Goal: Task Accomplishment & Management: Use online tool/utility

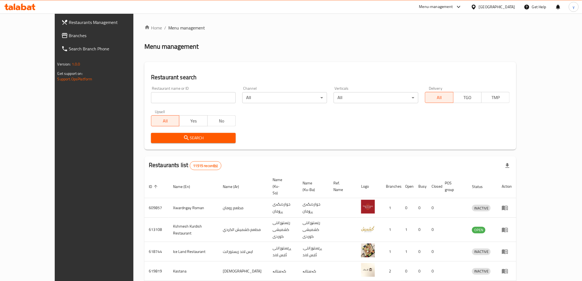
click at [157, 97] on input "search" at bounding box center [193, 97] width 85 height 11
click at [69, 35] on span "Branches" at bounding box center [108, 35] width 78 height 7
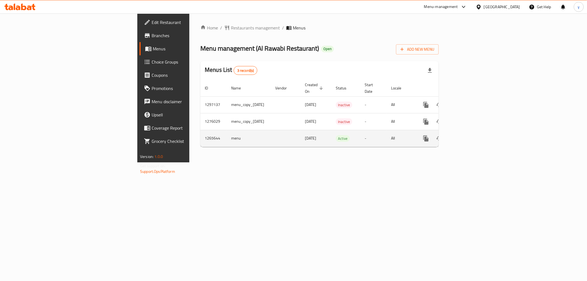
click at [472, 135] on link "enhanced table" at bounding box center [465, 138] width 13 height 13
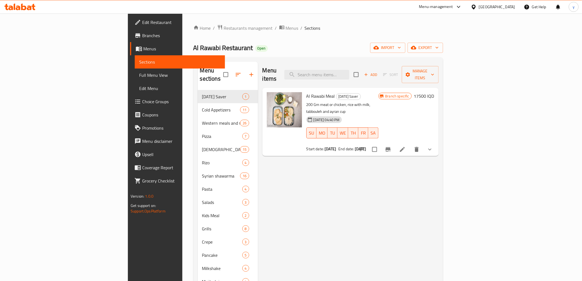
click at [354, 64] on div "Menu items Add Sort Manage items" at bounding box center [351, 75] width 176 height 26
click at [349, 70] on input "search" at bounding box center [317, 75] width 65 height 10
click at [139, 75] on span "Full Menu View" at bounding box center [179, 75] width 81 height 7
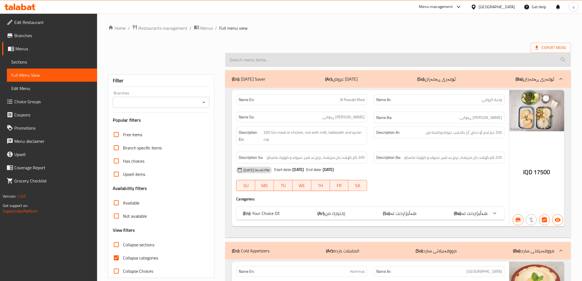
click at [296, 63] on input "search" at bounding box center [398, 60] width 346 height 14
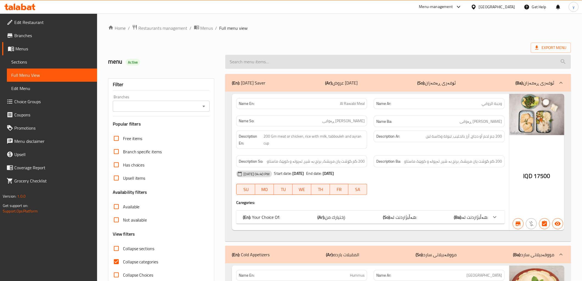
paste input "Meat Saroukh"
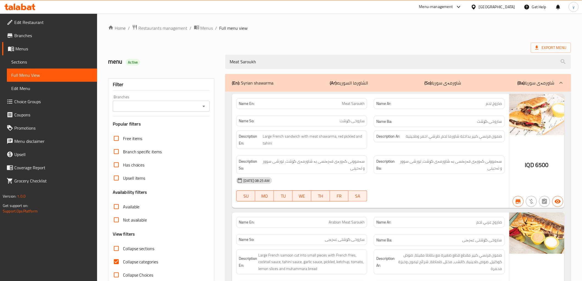
click at [201, 107] on icon "Open" at bounding box center [204, 106] width 7 height 7
type input "Meat Saroukh"
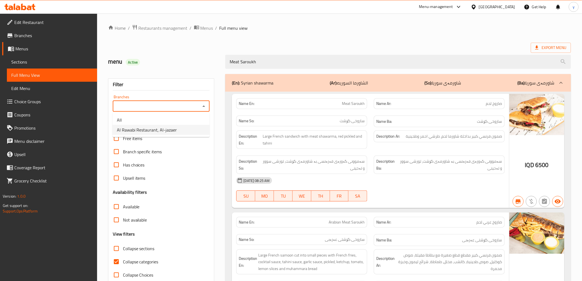
click at [164, 130] on span "Al Rawabi Restaurant, Al-jazaer" at bounding box center [147, 130] width 60 height 7
type input "Al Rawabi Restaurant, Al-jazaer"
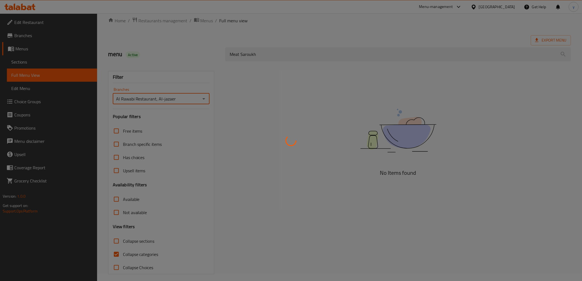
scroll to position [12, 0]
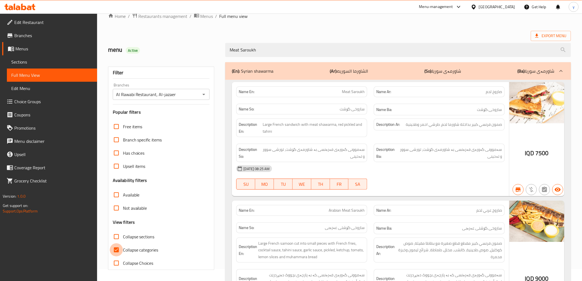
click at [114, 252] on input "Collapse categories" at bounding box center [116, 249] width 13 height 13
checkbox input "false"
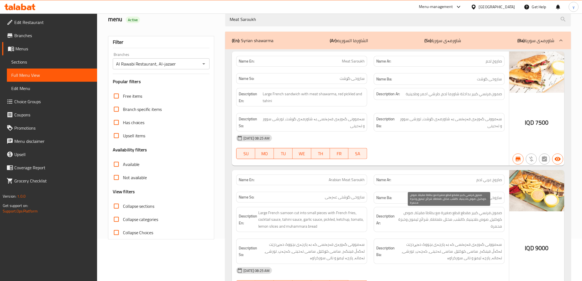
scroll to position [21, 0]
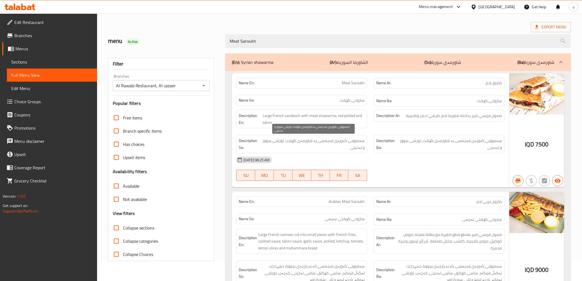
click at [315, 144] on span "سەموونی گەورەی فەرەنسی بە شاورمەی گۆشت، تورشی سوور و تەحینی" at bounding box center [312, 143] width 103 height 13
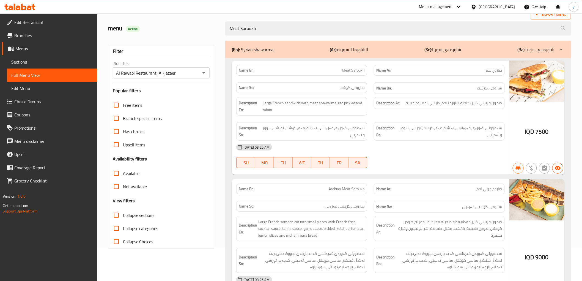
scroll to position [0, 0]
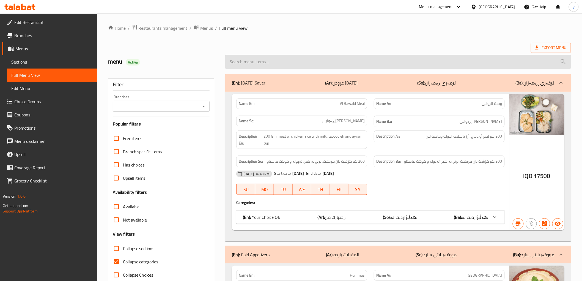
paste input "Chicken Saroukh"
click at [277, 57] on input "search" at bounding box center [398, 62] width 346 height 14
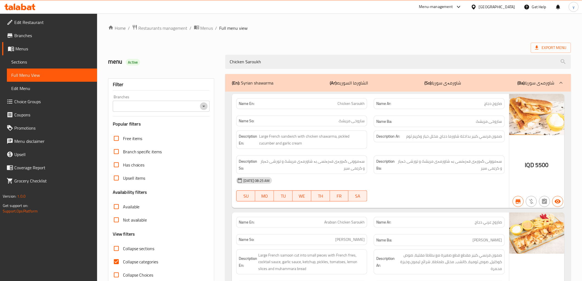
click at [207, 107] on button "Open" at bounding box center [204, 106] width 8 height 8
type input "Chicken Saroukh"
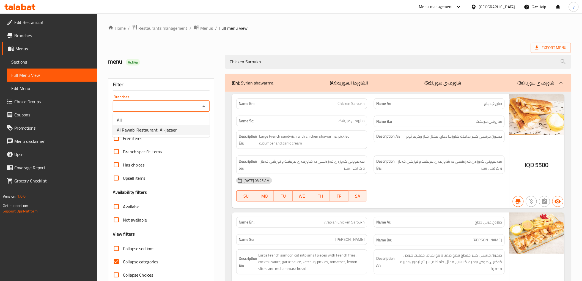
click at [190, 130] on li "Al Rawabi Restaurant, Al-jazaer" at bounding box center [161, 130] width 97 height 10
type input "Al Rawabi Restaurant, Al-jazaer"
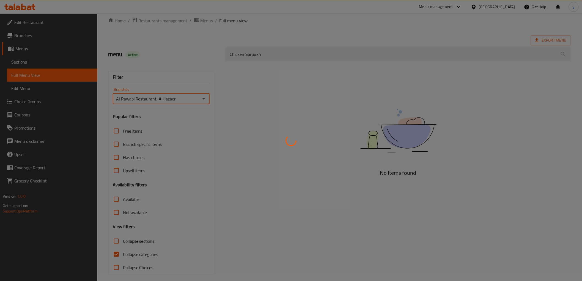
scroll to position [12, 0]
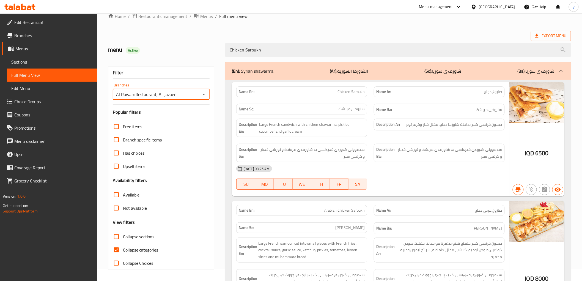
click at [122, 248] on input "Collapse categories" at bounding box center [116, 249] width 13 height 13
checkbox input "false"
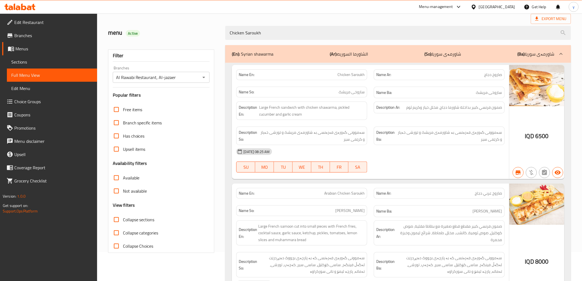
scroll to position [0, 0]
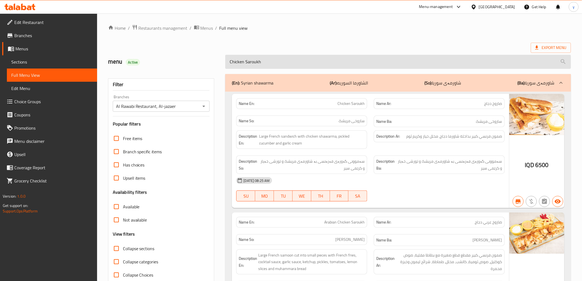
click at [282, 59] on input "Chicken Saroukh" at bounding box center [398, 62] width 346 height 14
paste input "Maria Meat"
type input "Maria Meat"
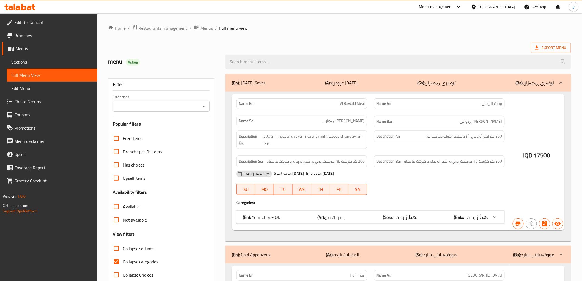
click at [280, 62] on div at bounding box center [291, 140] width 582 height 281
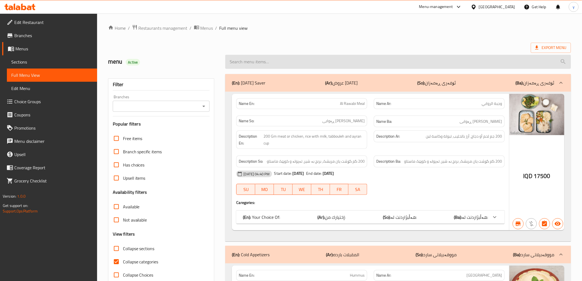
click at [281, 61] on input "search" at bounding box center [398, 62] width 346 height 14
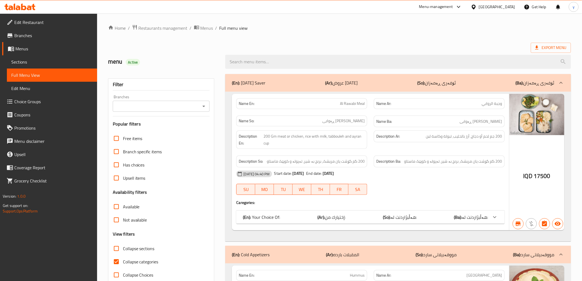
paste input "Maria Meat"
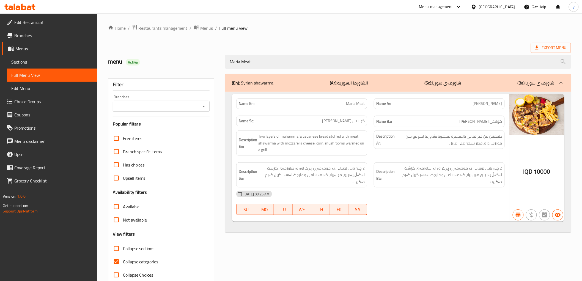
click at [204, 106] on icon "Open" at bounding box center [204, 106] width 3 height 1
type input "Maria Meat"
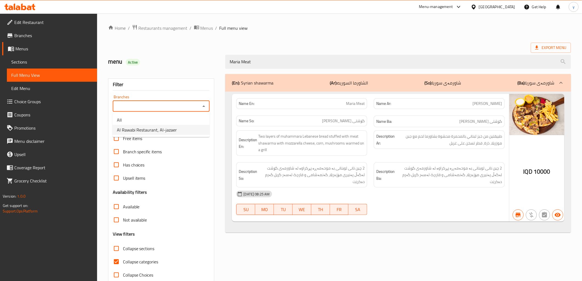
click at [160, 131] on span "Al Rawabi Restaurant, Al-jazaer" at bounding box center [147, 130] width 60 height 7
type input "Al Rawabi Restaurant, Al-jazaer"
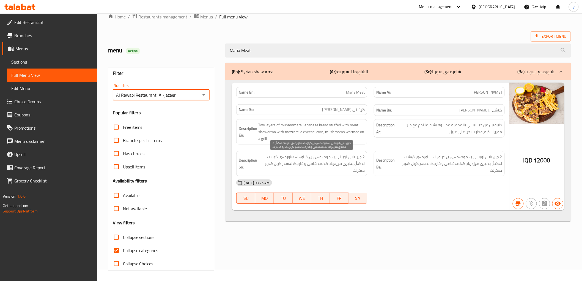
scroll to position [12, 0]
click at [118, 244] on input "Collapse categories" at bounding box center [116, 249] width 13 height 13
checkbox input "false"
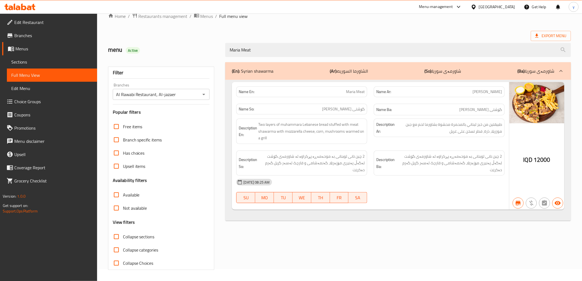
scroll to position [0, 0]
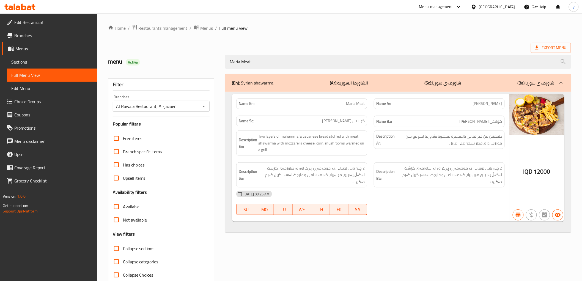
click at [31, 9] on icon at bounding box center [19, 7] width 31 height 7
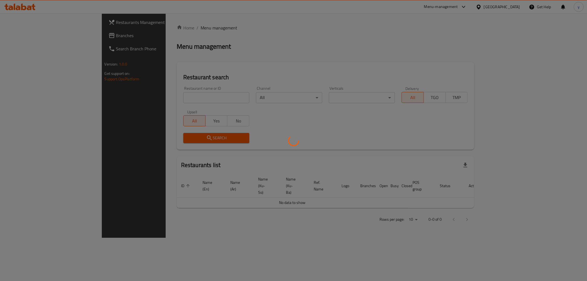
drag, startPoint x: 0, startPoint y: 0, endPoint x: 37, endPoint y: 36, distance: 52.0
click at [37, 36] on div at bounding box center [293, 140] width 587 height 281
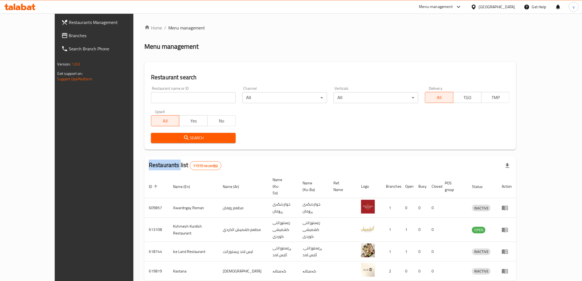
click at [55, 36] on div "Restaurants Management Branches Search Branch Phone Version: 1.0.0 Get support …" at bounding box center [291, 220] width 473 height 414
click at [69, 34] on span "Branches" at bounding box center [108, 35] width 78 height 7
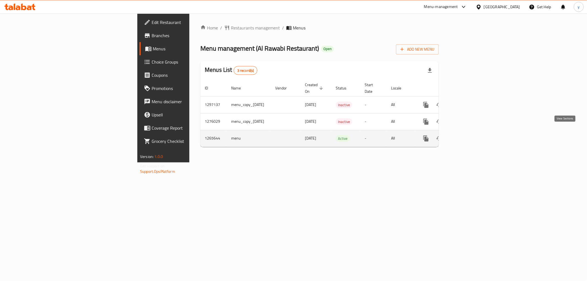
click at [468, 136] on icon "enhanced table" at bounding box center [465, 138] width 5 height 5
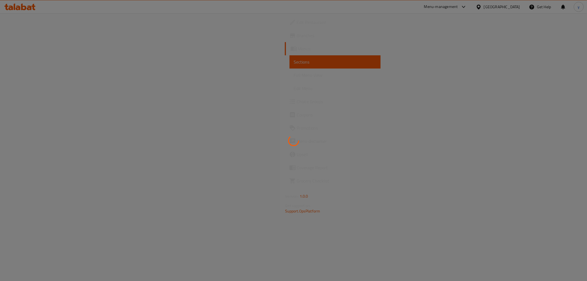
click at [67, 75] on div at bounding box center [293, 140] width 587 height 281
click at [294, 75] on span "Full Menu View" at bounding box center [335, 75] width 82 height 7
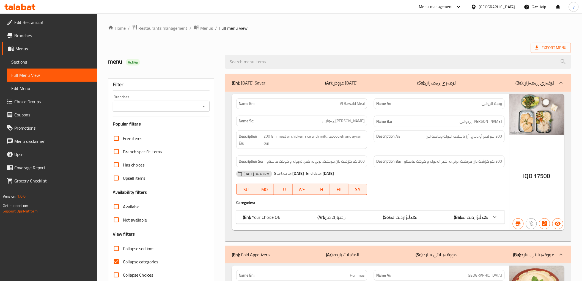
click at [252, 70] on div at bounding box center [398, 61] width 352 height 21
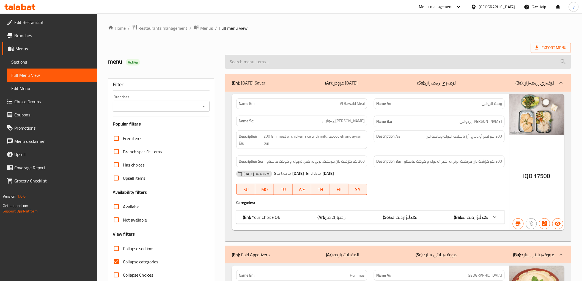
click at [252, 65] on input "search" at bounding box center [398, 62] width 346 height 14
paste input "Burger Chicken Fillet"
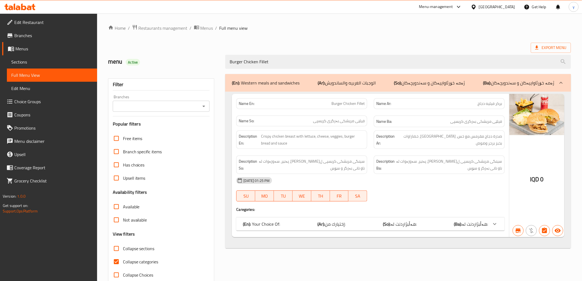
click at [203, 107] on icon "Open" at bounding box center [204, 106] width 7 height 7
type input "Burger Chicken Fillet"
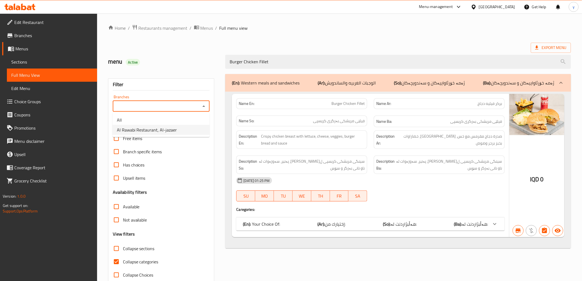
click at [196, 127] on li "Al Rawabi Restaurant, Al-jazaer" at bounding box center [161, 130] width 97 height 10
type input "Al Rawabi Restaurant, Al-jazaer"
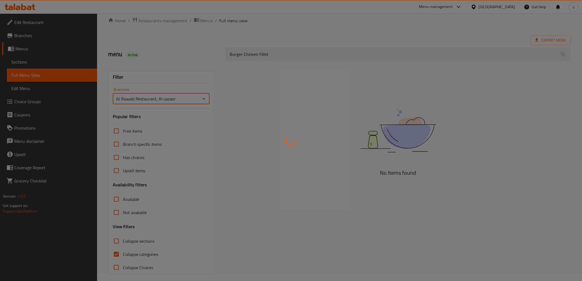
scroll to position [12, 0]
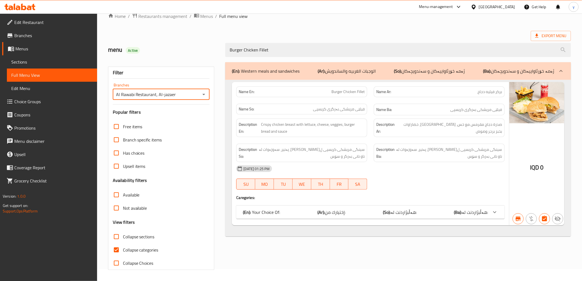
click at [120, 250] on input "Collapse categories" at bounding box center [116, 249] width 13 height 13
checkbox input "false"
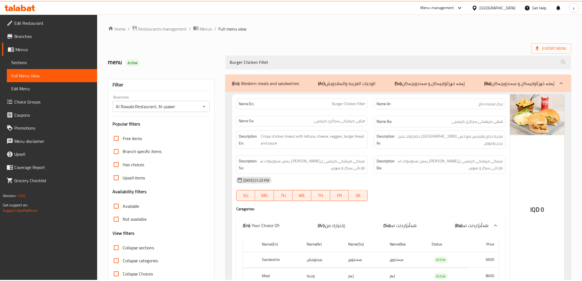
scroll to position [40, 0]
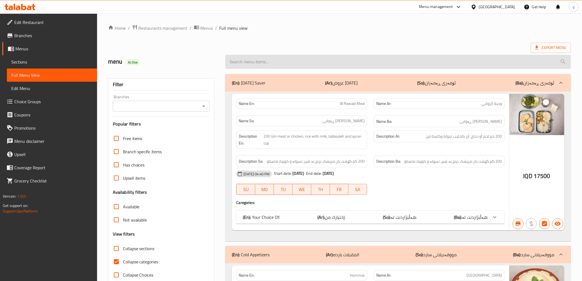
click at [306, 61] on input "search" at bounding box center [398, 62] width 346 height 14
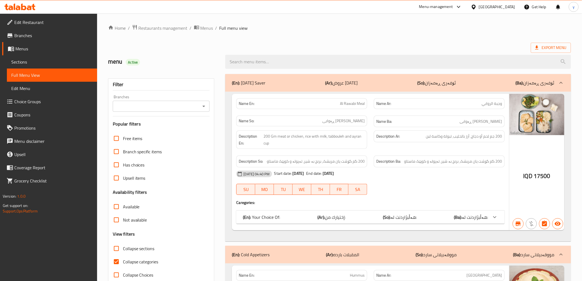
paste input "Cheese Lahm Bi Ajin"
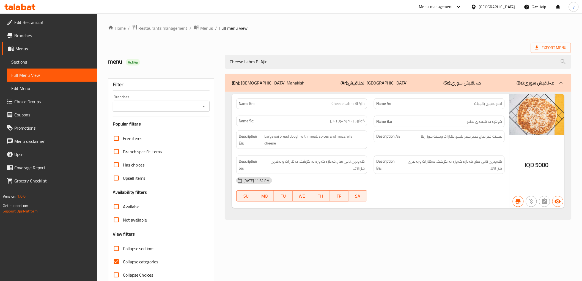
click at [205, 108] on icon "Open" at bounding box center [204, 106] width 7 height 7
type input "Cheese Lahm Bi Ajin"
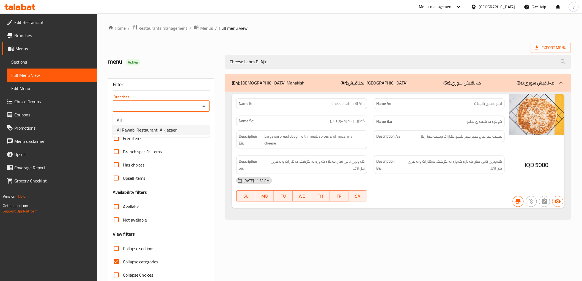
click at [186, 125] on li "Al Rawabi Restaurant, Al-jazaer" at bounding box center [161, 130] width 97 height 10
type input "Al Rawabi Restaurant, Al-jazaer"
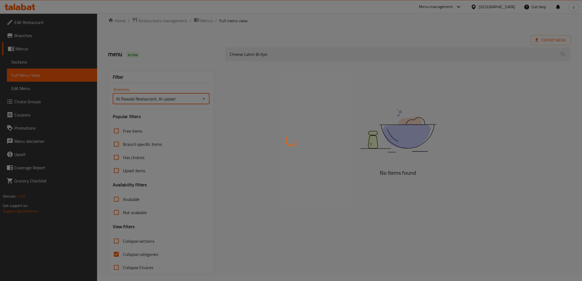
scroll to position [12, 0]
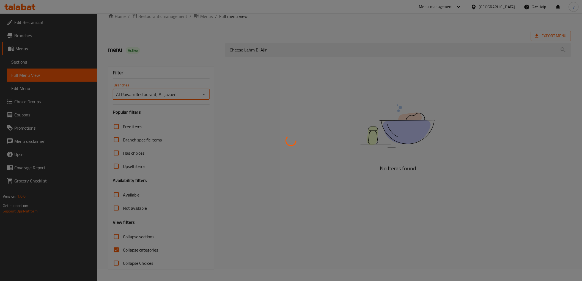
click at [112, 252] on div at bounding box center [291, 140] width 582 height 281
click at [119, 248] on div at bounding box center [291, 140] width 582 height 281
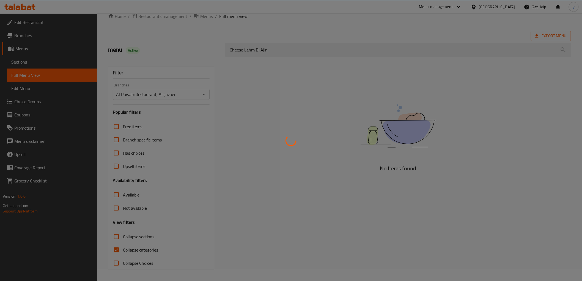
click at [119, 248] on div at bounding box center [291, 140] width 582 height 281
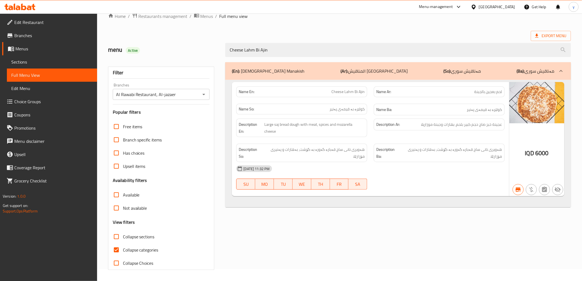
click at [116, 249] on input "Collapse categories" at bounding box center [116, 249] width 13 height 13
checkbox input "false"
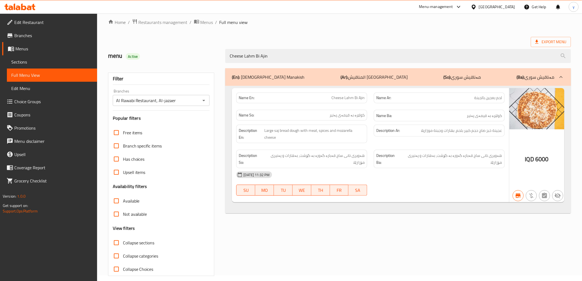
scroll to position [0, 0]
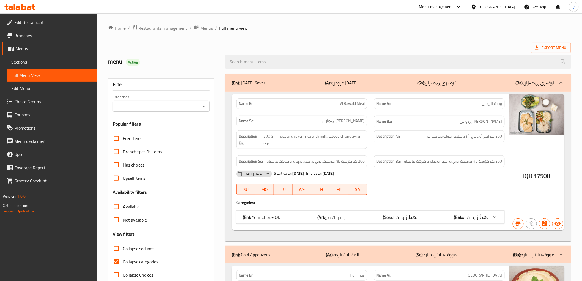
click at [205, 106] on icon "Open" at bounding box center [204, 106] width 7 height 7
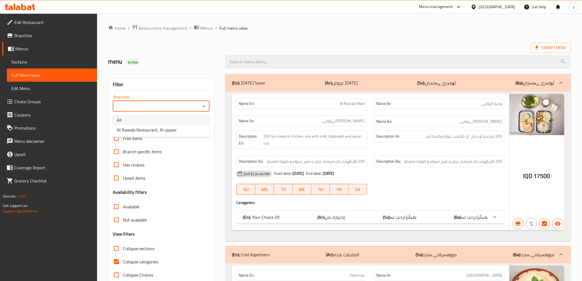
click at [195, 125] on li "Al Rawabi Restaurant, Al-jazaer" at bounding box center [161, 130] width 97 height 10
type input "Al Rawabi Restaurant, Al-jazaer"
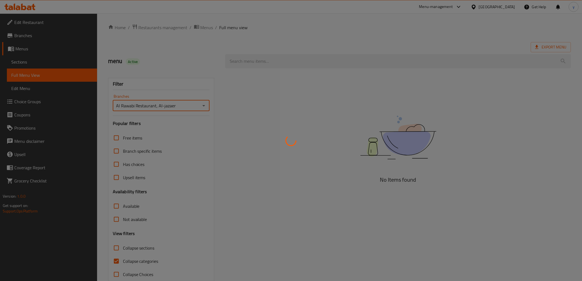
scroll to position [12, 0]
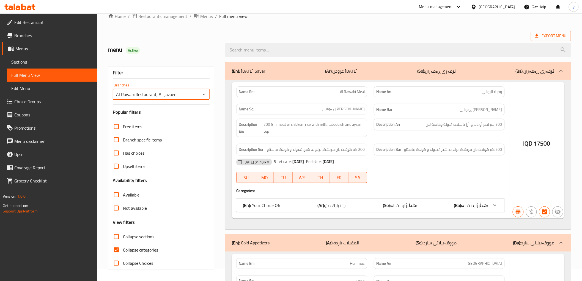
click at [119, 249] on div at bounding box center [291, 140] width 582 height 281
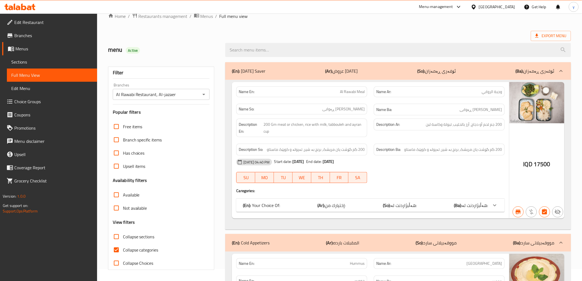
click at [119, 249] on input "Collapse categories" at bounding box center [116, 249] width 13 height 13
checkbox input "false"
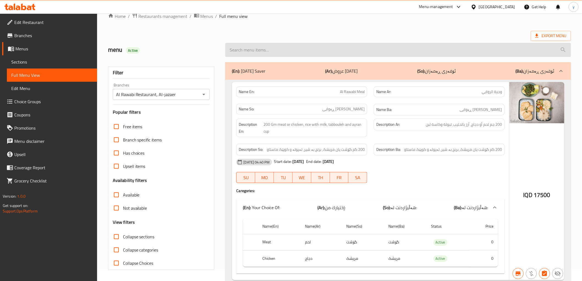
click at [272, 48] on input "search" at bounding box center [398, 50] width 346 height 14
paste input "Mojarmasheh"
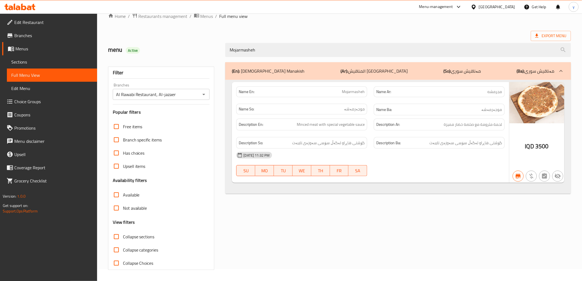
type input "Mojarmasheh"
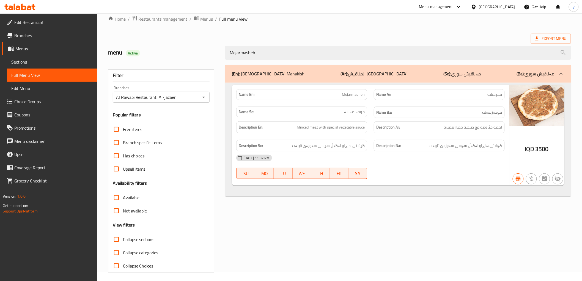
scroll to position [0, 0]
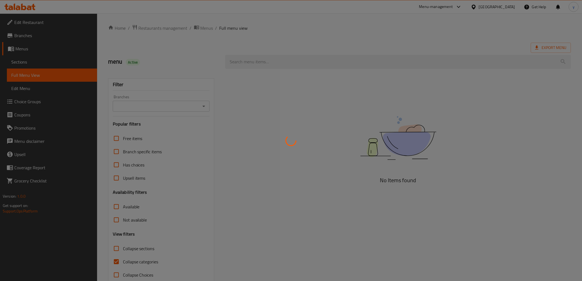
click at [292, 65] on div at bounding box center [291, 140] width 582 height 281
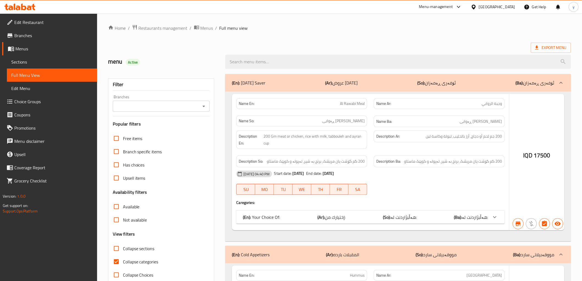
click at [292, 65] on div at bounding box center [291, 140] width 582 height 281
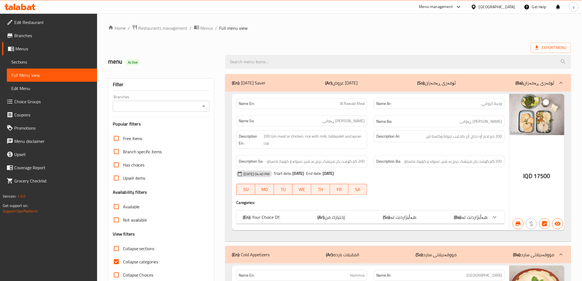
click at [292, 65] on input "search" at bounding box center [398, 62] width 346 height 14
paste input "Lahm Bi Ajin"
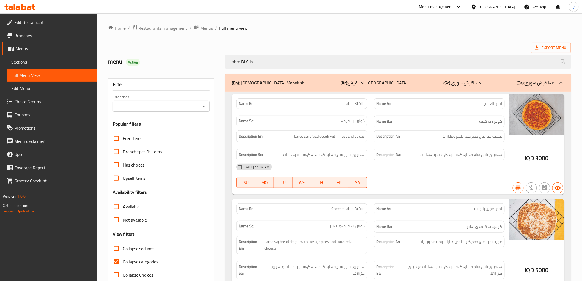
click at [204, 103] on icon "Open" at bounding box center [204, 106] width 7 height 7
type input "Lahm Bi Ajin"
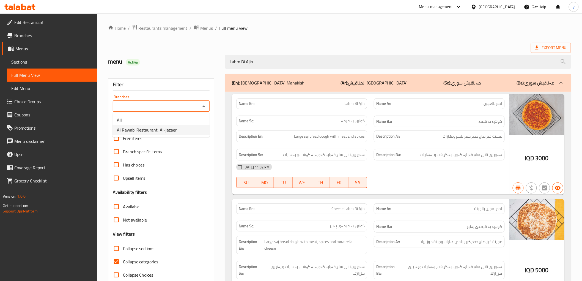
click at [177, 125] on li "Al Rawabi Restaurant, Al-jazaer" at bounding box center [161, 130] width 97 height 10
type input "Al Rawabi Restaurant, Al-jazaer"
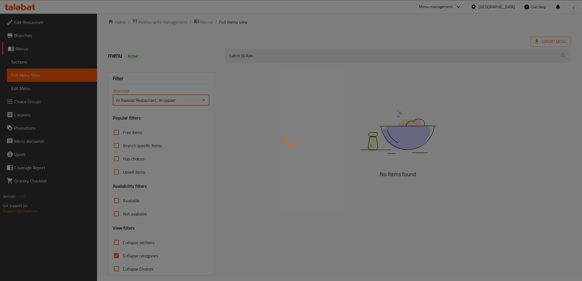
scroll to position [12, 0]
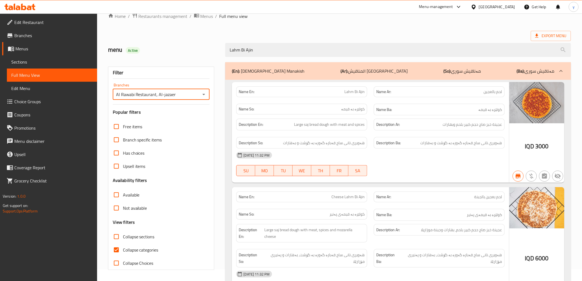
click at [118, 249] on input "Collapse categories" at bounding box center [116, 249] width 13 height 13
checkbox input "false"
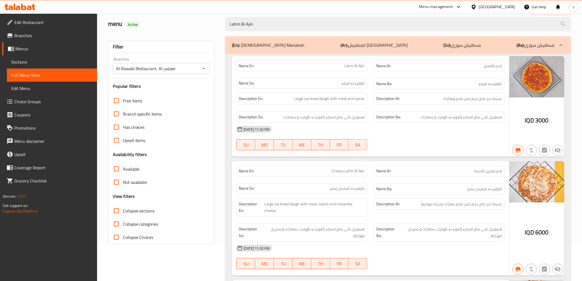
scroll to position [61, 0]
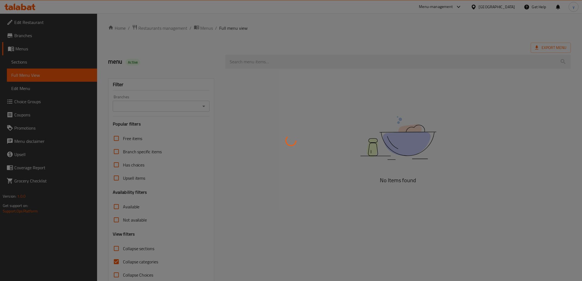
click at [320, 50] on div at bounding box center [291, 140] width 582 height 281
click at [322, 61] on div at bounding box center [291, 140] width 582 height 281
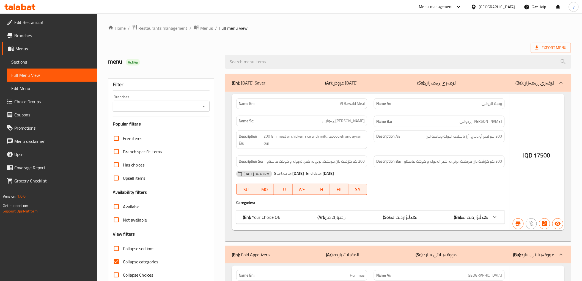
click at [322, 61] on div at bounding box center [291, 140] width 582 height 281
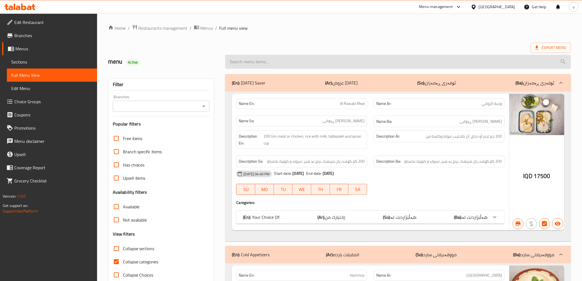
click at [323, 63] on input "search" at bounding box center [398, 62] width 346 height 14
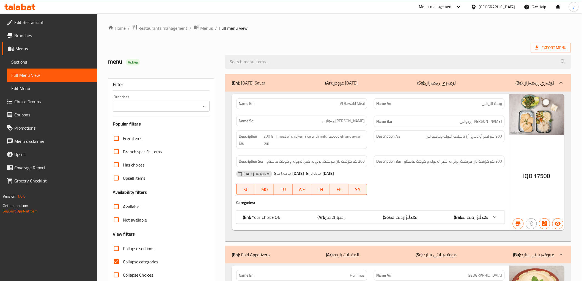
paste input "Lahm Bi Ajin"
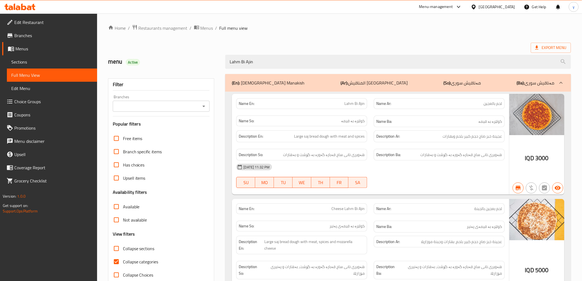
click at [203, 103] on icon "Open" at bounding box center [204, 106] width 7 height 7
type input "Lahm Bi Ajin"
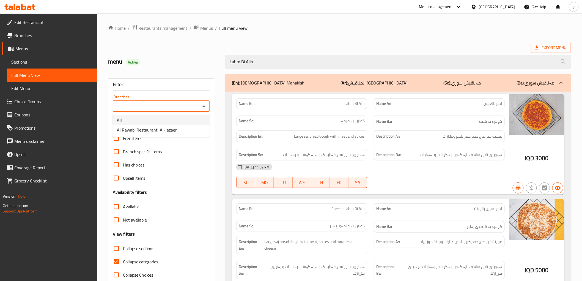
click at [156, 124] on li "All" at bounding box center [161, 120] width 97 height 10
click at [164, 104] on input "All" at bounding box center [156, 106] width 85 height 8
click at [202, 107] on icon "Open" at bounding box center [204, 106] width 7 height 7
click at [175, 124] on li "All" at bounding box center [161, 120] width 97 height 10
click at [207, 102] on div "All Branches" at bounding box center [161, 106] width 97 height 11
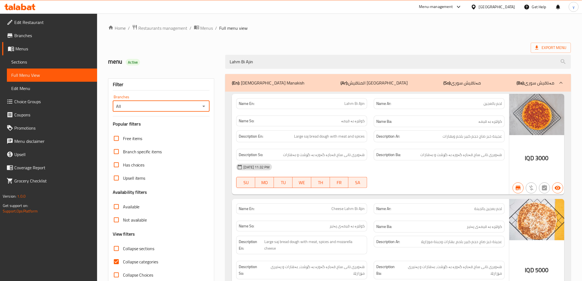
click at [206, 105] on icon "Open" at bounding box center [204, 106] width 7 height 7
drag, startPoint x: 193, startPoint y: 124, endPoint x: 193, endPoint y: 130, distance: 5.2
click at [193, 130] on ul "All Al Rawabi Restaurant, Al-jazaer" at bounding box center [161, 125] width 97 height 24
click at [193, 130] on li "Al Rawabi Restaurant, Al-jazaer" at bounding box center [161, 130] width 97 height 10
type input "Al Rawabi Restaurant, Al-jazaer"
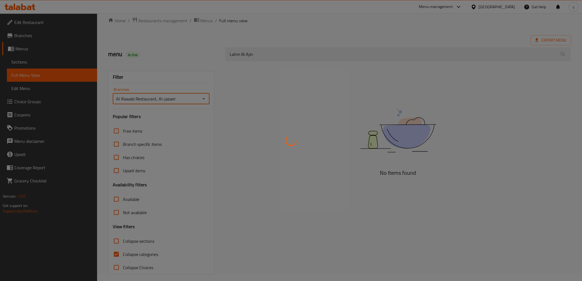
scroll to position [12, 0]
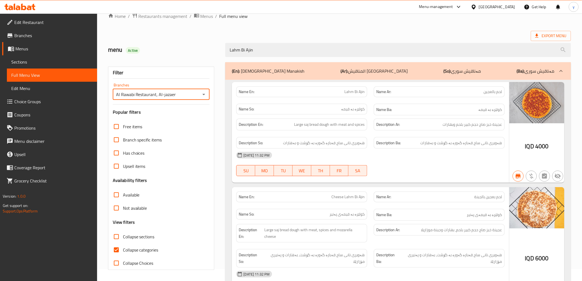
click at [119, 252] on input "Collapse categories" at bounding box center [116, 249] width 13 height 13
click at [111, 253] on input "Collapse categories" at bounding box center [116, 249] width 13 height 13
checkbox input "false"
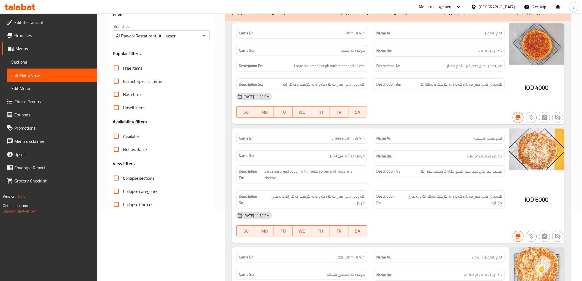
scroll to position [24, 0]
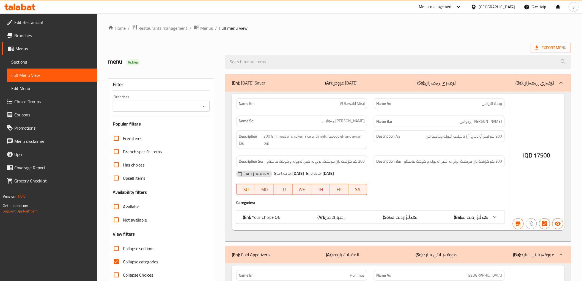
click at [281, 65] on div at bounding box center [291, 140] width 582 height 281
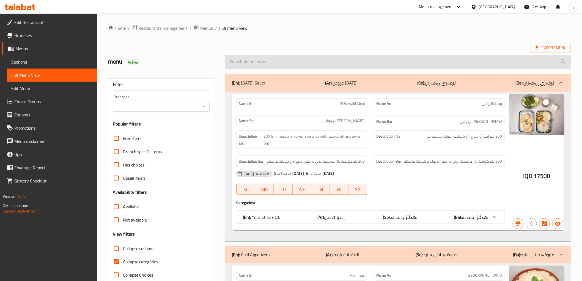
click at [288, 65] on input "search" at bounding box center [398, 62] width 346 height 14
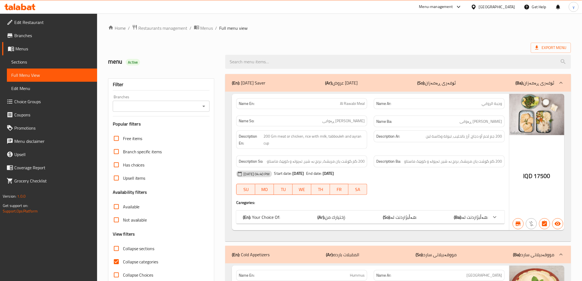
paste input "Zinger"
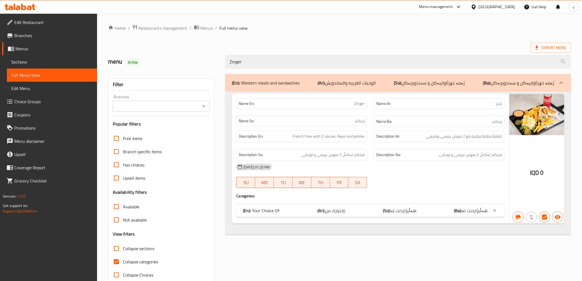
click at [205, 105] on icon "Open" at bounding box center [204, 106] width 7 height 7
type input "Zinger"
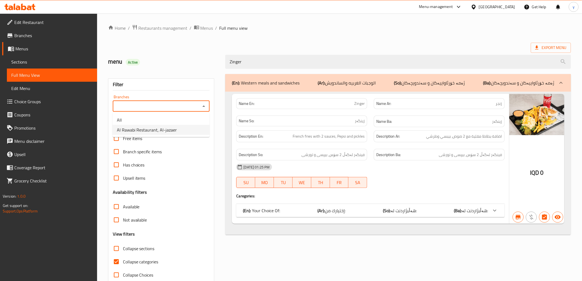
click at [176, 129] on li "Al Rawabi Restaurant, Al-jazaer" at bounding box center [161, 130] width 97 height 10
type input "Al Rawabi Restaurant, Al-jazaer"
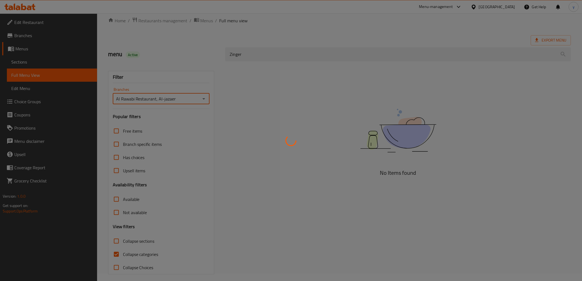
scroll to position [12, 0]
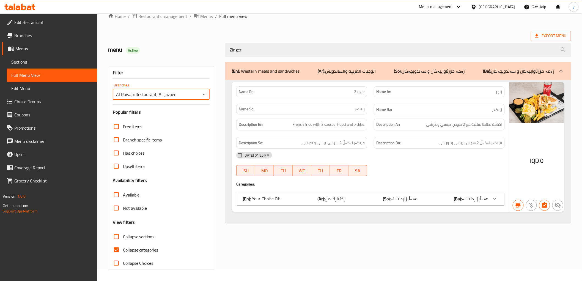
click at [112, 251] on input "Collapse categories" at bounding box center [116, 249] width 13 height 13
checkbox input "false"
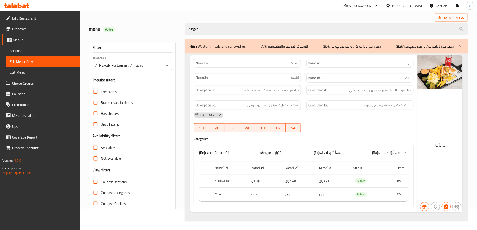
scroll to position [27, 0]
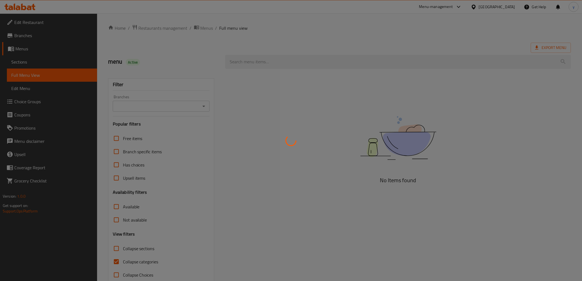
click at [284, 57] on div at bounding box center [291, 140] width 582 height 281
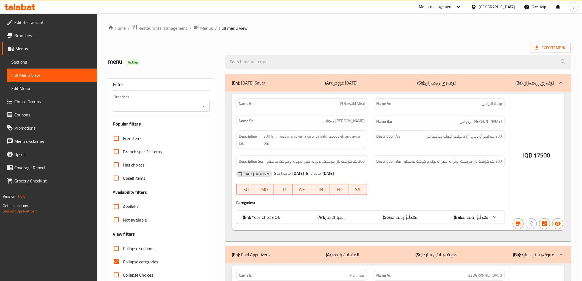
click at [284, 58] on div at bounding box center [291, 140] width 582 height 281
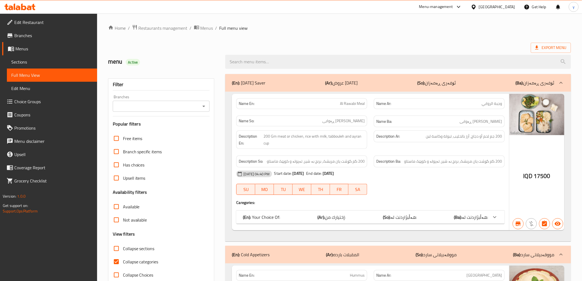
click at [284, 58] on input "search" at bounding box center [398, 62] width 346 height 14
click at [198, 112] on div "Filter Branches Branches Popular filters Free items Branch specific items Has c…" at bounding box center [161, 179] width 107 height 203
click at [204, 105] on icon "Open" at bounding box center [204, 106] width 7 height 7
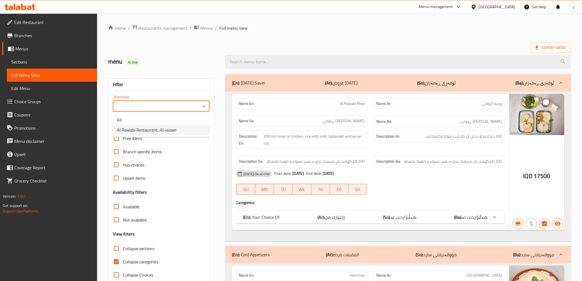
click at [173, 140] on div "Free items" at bounding box center [161, 138] width 97 height 13
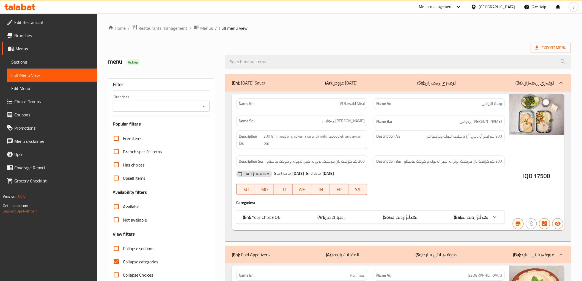
click at [193, 111] on div "Branches" at bounding box center [161, 106] width 97 height 11
drag, startPoint x: 204, startPoint y: 108, endPoint x: 203, endPoint y: 110, distance: 3.0
click at [204, 108] on icon "Open" at bounding box center [204, 106] width 7 height 7
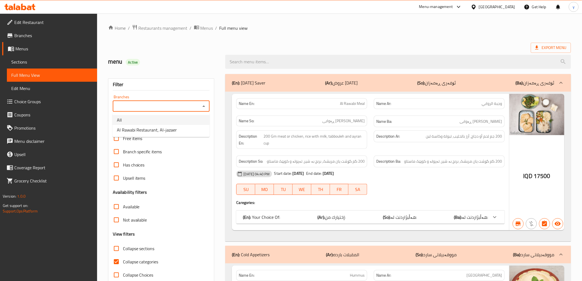
click at [185, 124] on li "All" at bounding box center [161, 120] width 97 height 10
drag, startPoint x: 202, startPoint y: 106, endPoint x: 202, endPoint y: 110, distance: 3.9
click at [202, 107] on icon "Open" at bounding box center [204, 106] width 7 height 7
click at [185, 132] on li "Al Rawabi Restaurant, Al-jazaer" at bounding box center [161, 130] width 97 height 10
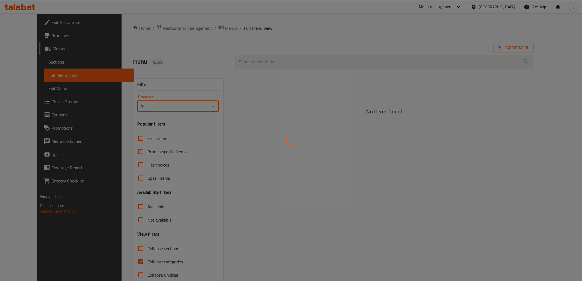
type input "Al Rawabi Restaurant, Al-jazaer"
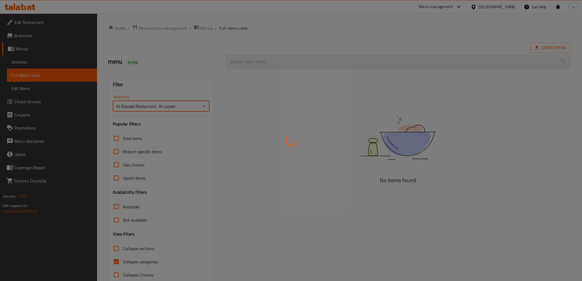
click at [292, 64] on div at bounding box center [291, 140] width 582 height 281
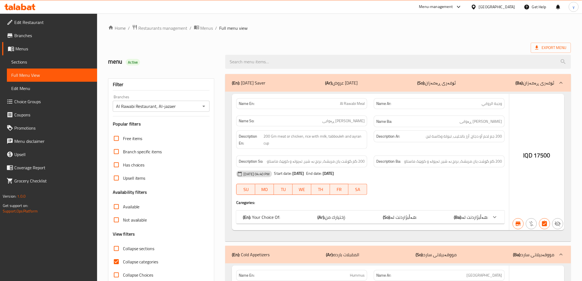
click at [292, 64] on div at bounding box center [291, 140] width 582 height 281
click at [296, 65] on div at bounding box center [291, 140] width 582 height 281
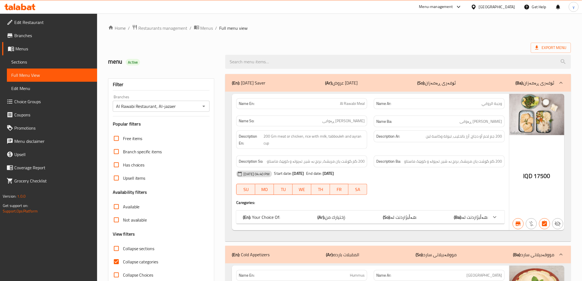
click at [296, 65] on input "search" at bounding box center [398, 62] width 346 height 14
paste input "Supreme"
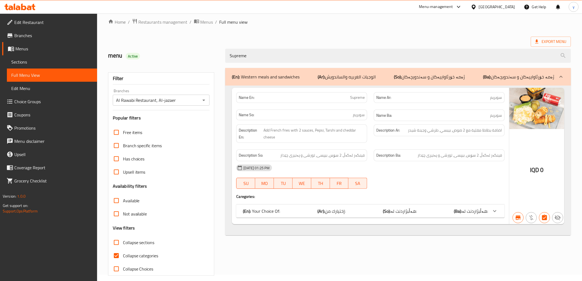
scroll to position [12, 0]
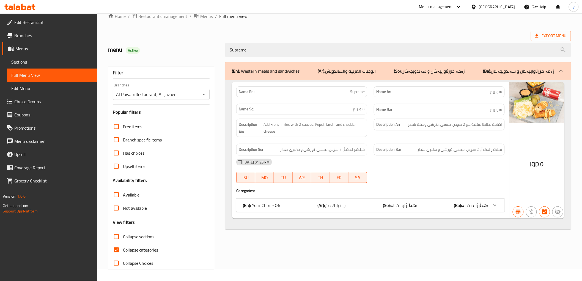
type input "Supreme"
click at [123, 230] on input "Collapse categories" at bounding box center [116, 249] width 13 height 13
checkbox input "false"
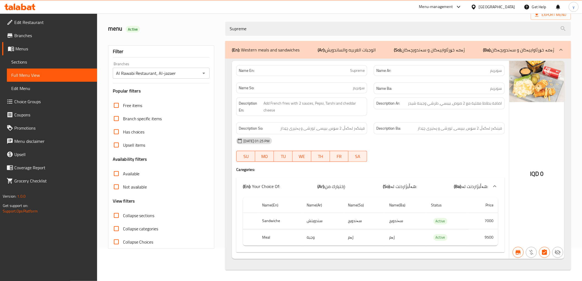
scroll to position [0, 0]
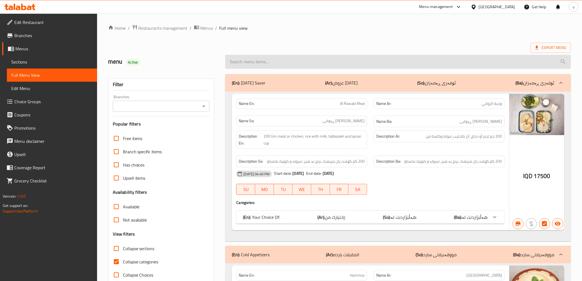
click at [329, 66] on input "search" at bounding box center [398, 62] width 346 height 14
paste input "[PERSON_NAME]"
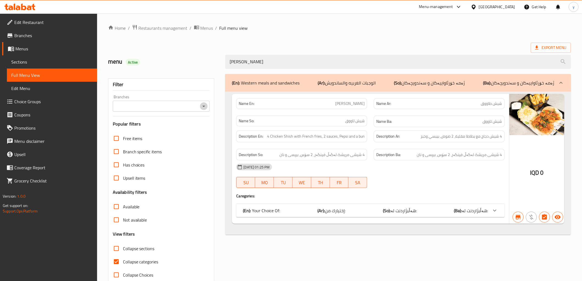
click at [202, 106] on icon "Open" at bounding box center [204, 106] width 7 height 7
type input "[PERSON_NAME]"
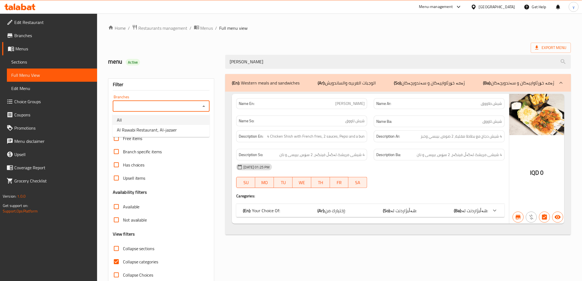
drag, startPoint x: 163, startPoint y: 122, endPoint x: 162, endPoint y: 125, distance: 3.0
click at [162, 125] on ul "All Al Rawabi Restaurant, Al-jazaer" at bounding box center [161, 125] width 97 height 24
click at [178, 126] on li "Al Rawabi Restaurant, Al-jazaer" at bounding box center [161, 130] width 97 height 10
type input "Al Rawabi Restaurant, Al-jazaer"
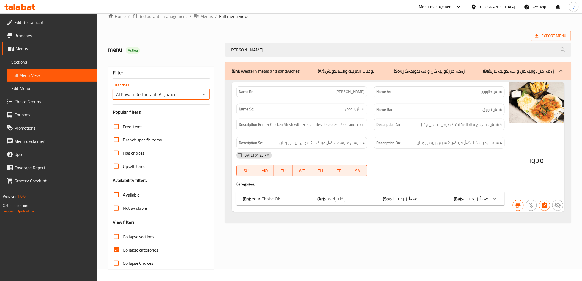
click at [116, 248] on input "Collapse categories" at bounding box center [116, 249] width 13 height 13
checkbox input "false"
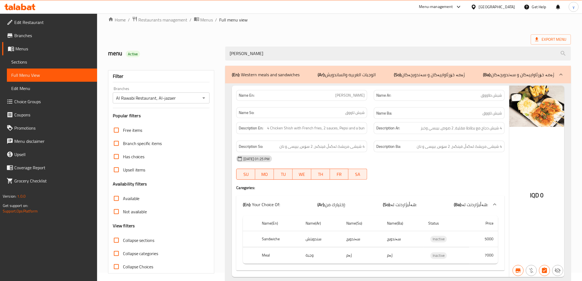
scroll to position [0, 0]
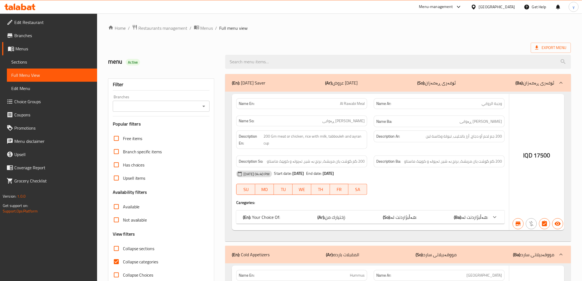
click at [283, 62] on div at bounding box center [291, 140] width 582 height 281
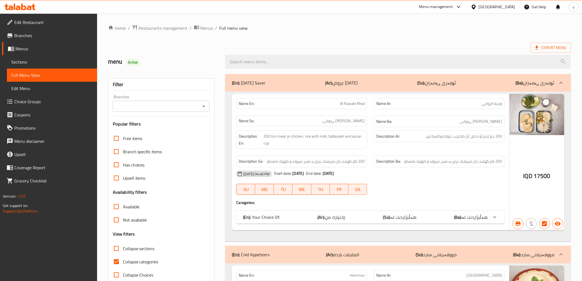
click at [283, 62] on input "search" at bounding box center [398, 62] width 346 height 14
paste input "[PERSON_NAME]"
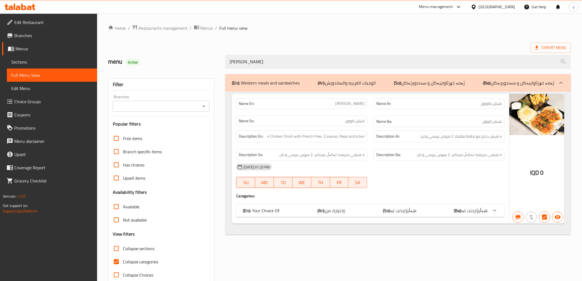
click at [198, 101] on div "Branches" at bounding box center [161, 106] width 97 height 11
type input "[PERSON_NAME]"
click at [199, 108] on div "Branches" at bounding box center [161, 106] width 97 height 11
click at [207, 105] on icon "Open" at bounding box center [204, 106] width 7 height 7
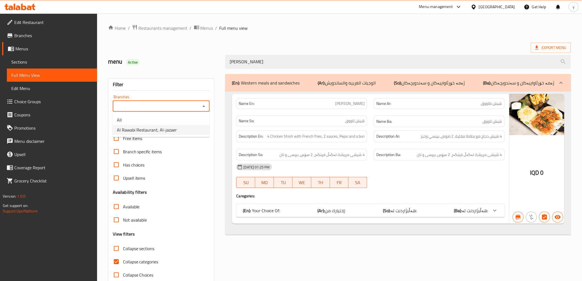
click at [187, 129] on li "Al Rawabi Restaurant, Al-jazaer" at bounding box center [161, 130] width 97 height 10
type input "Al Rawabi Restaurant, Al-jazaer"
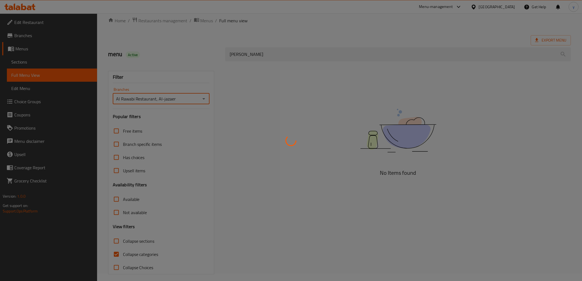
scroll to position [12, 0]
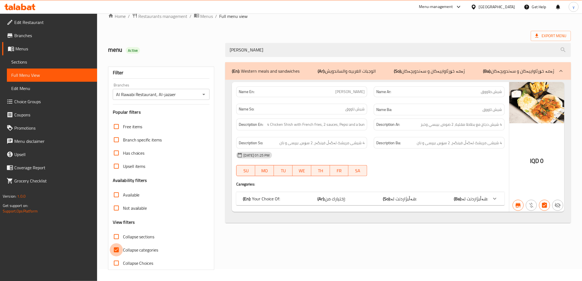
drag, startPoint x: 113, startPoint y: 254, endPoint x: 138, endPoint y: 246, distance: 26.0
click at [114, 254] on input "Collapse categories" at bounding box center [116, 249] width 13 height 13
checkbox input "false"
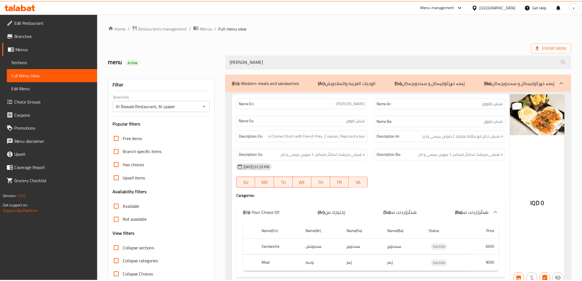
scroll to position [26, 0]
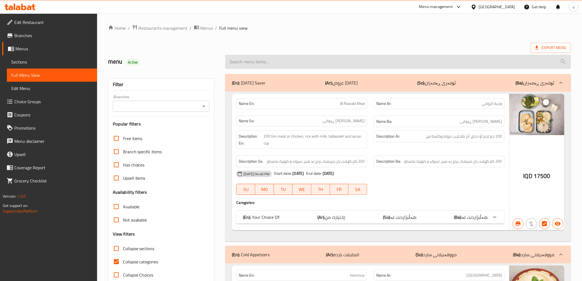
click at [378, 60] on input "search" at bounding box center [398, 62] width 346 height 14
paste input "Cordon Bleu"
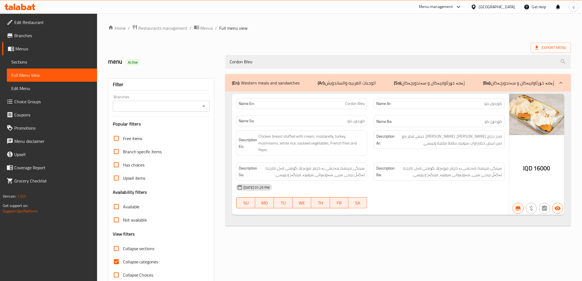
click at [199, 104] on div "Branches" at bounding box center [161, 106] width 97 height 11
type input "Cordon Bleu"
drag, startPoint x: 208, startPoint y: 103, endPoint x: 206, endPoint y: 108, distance: 5.1
click at [208, 106] on div "Branches" at bounding box center [161, 106] width 97 height 11
click at [206, 108] on icon "Open" at bounding box center [204, 106] width 7 height 7
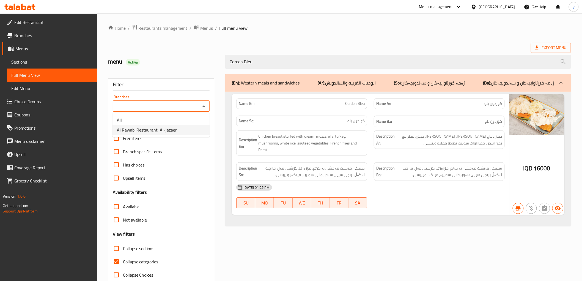
drag, startPoint x: 183, startPoint y: 122, endPoint x: 183, endPoint y: 129, distance: 6.3
click at [183, 129] on ul "All Al Rawabi Restaurant, Al-jazaer" at bounding box center [161, 125] width 97 height 24
click at [183, 129] on li "Al Rawabi Restaurant, Al-jazaer" at bounding box center [161, 130] width 97 height 10
type input "Al Rawabi Restaurant, Al-jazaer"
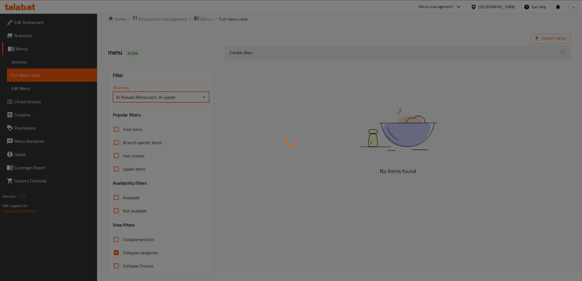
scroll to position [12, 0]
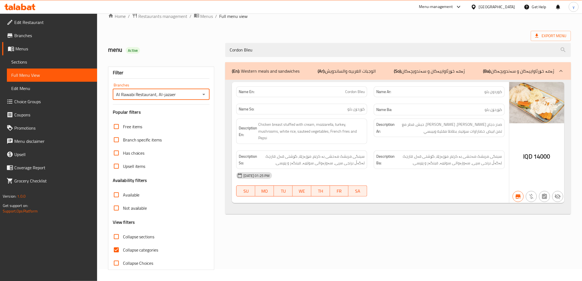
click at [114, 253] on input "Collapse categories" at bounding box center [116, 249] width 13 height 13
checkbox input "false"
